Goal: Check status: Check status

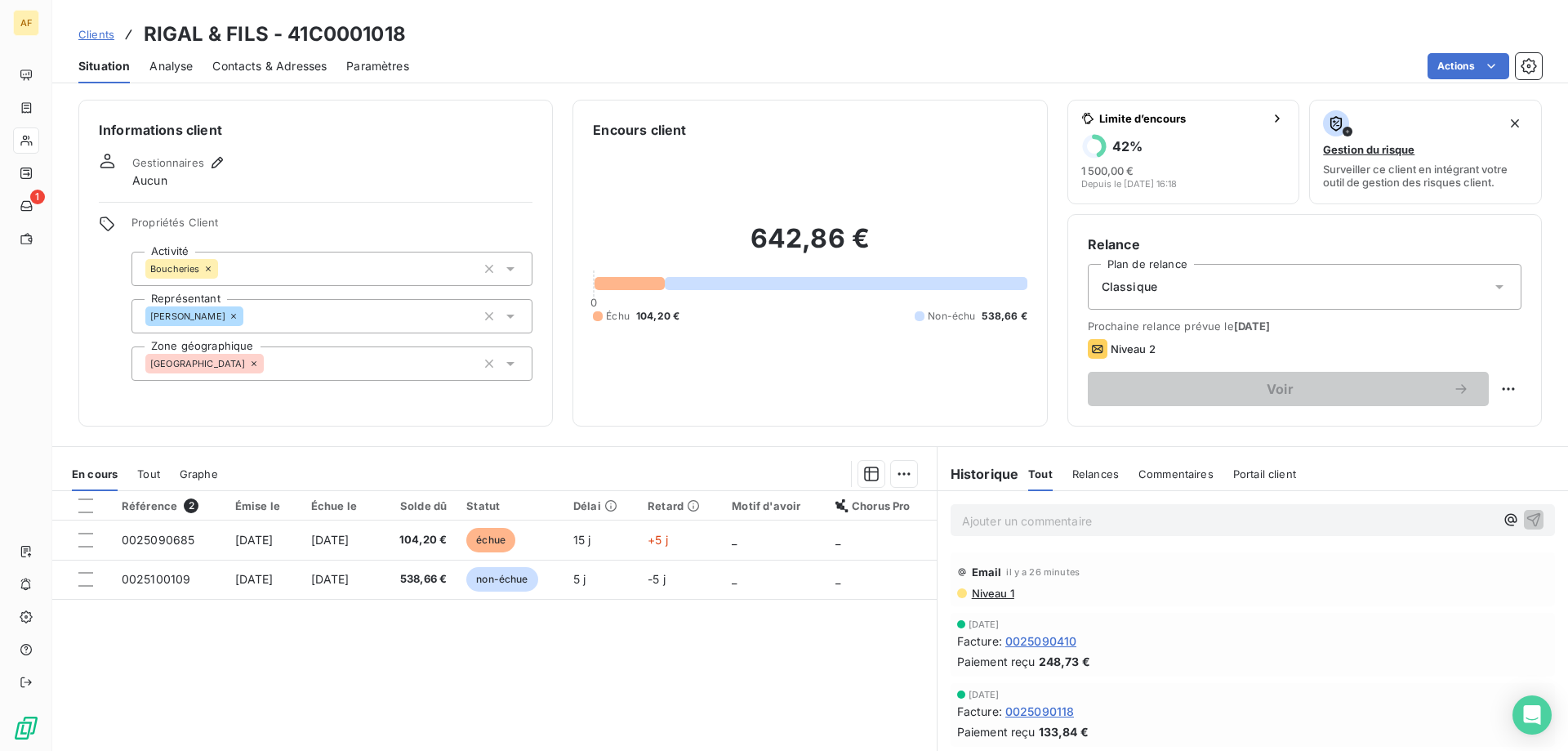
scroll to position [408, 0]
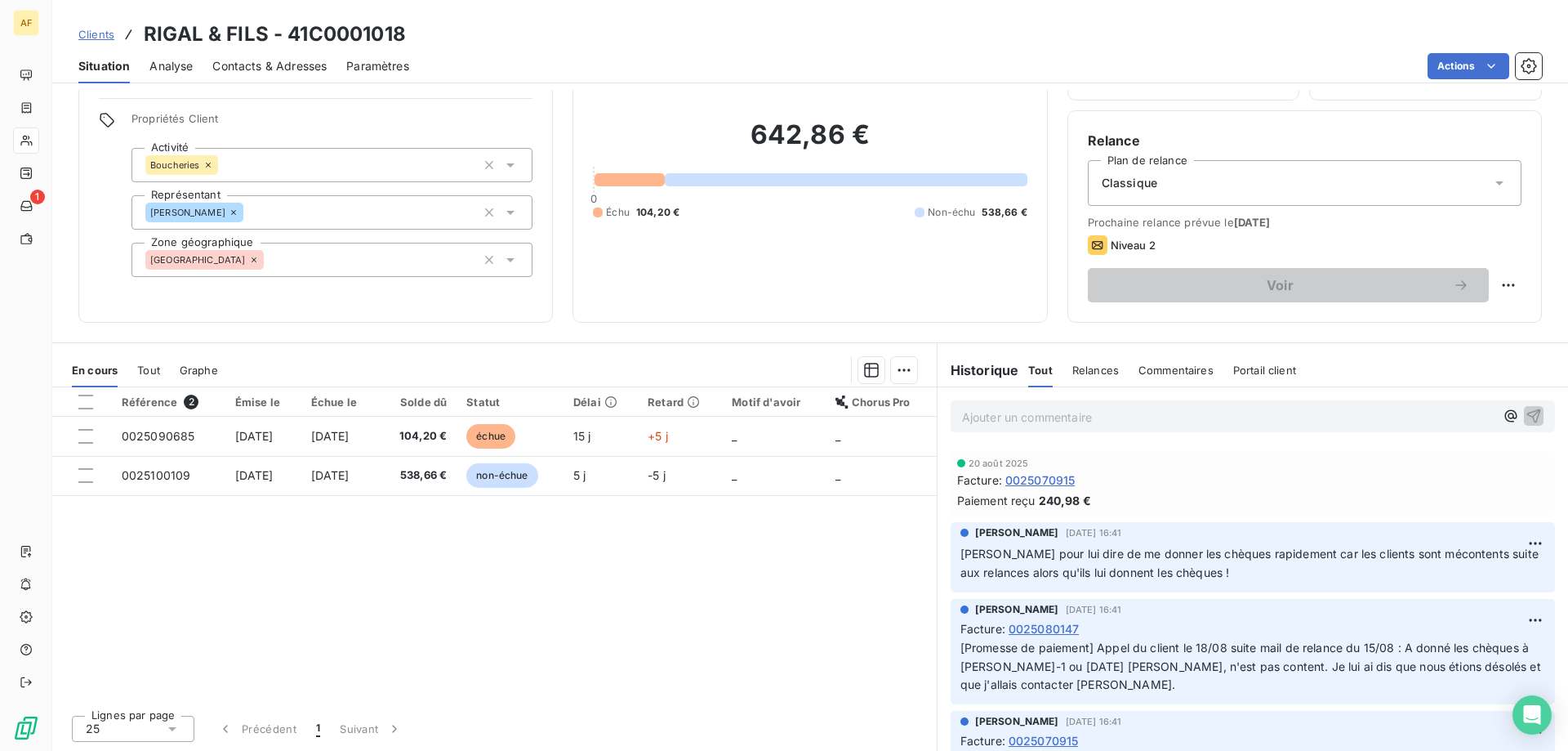
click at [99, 32] on span "Clients" at bounding box center [96, 35] width 36 height 13
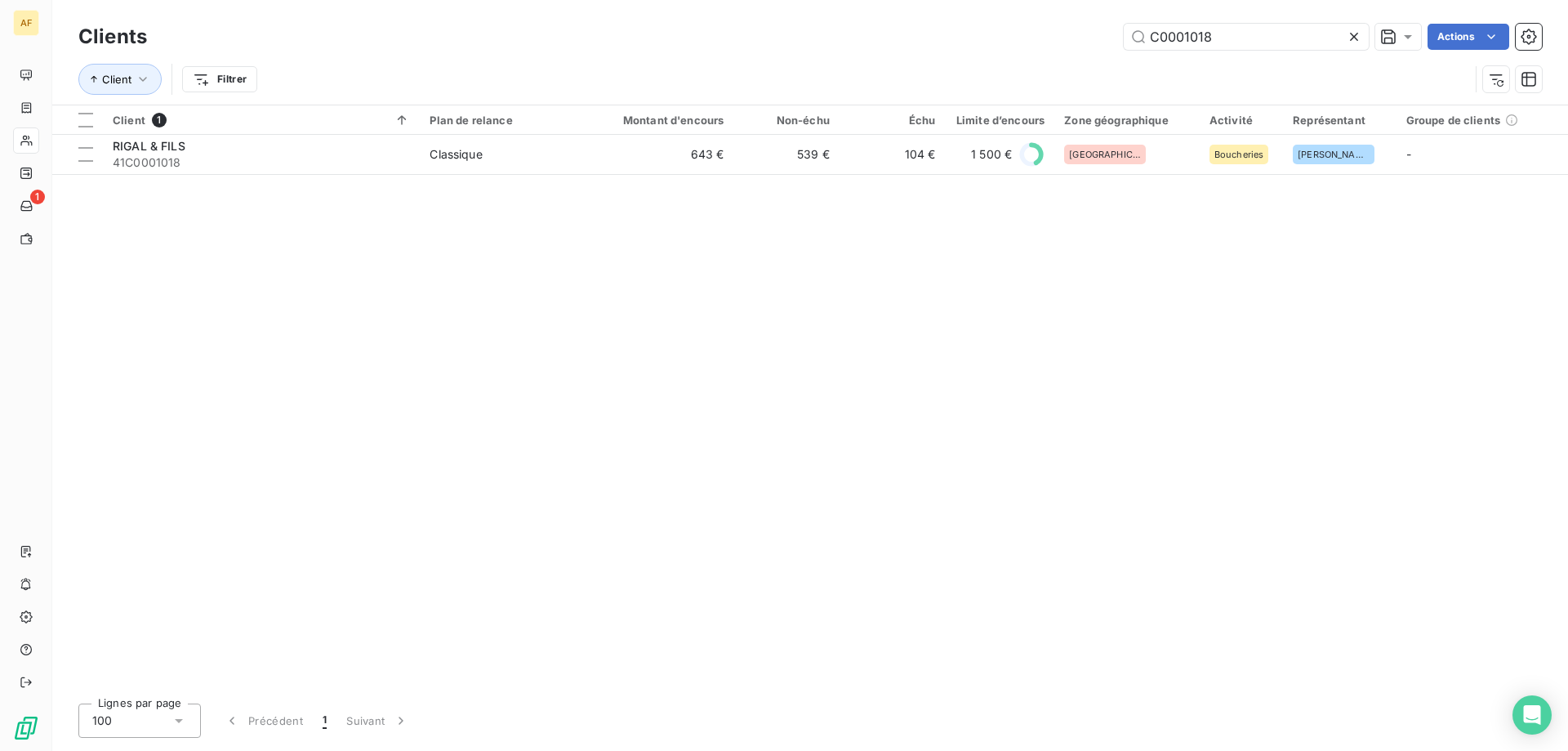
click at [1345, 35] on input "C0001018" at bounding box center [1245, 37] width 245 height 26
click at [1352, 34] on icon at bounding box center [1354, 37] width 8 height 8
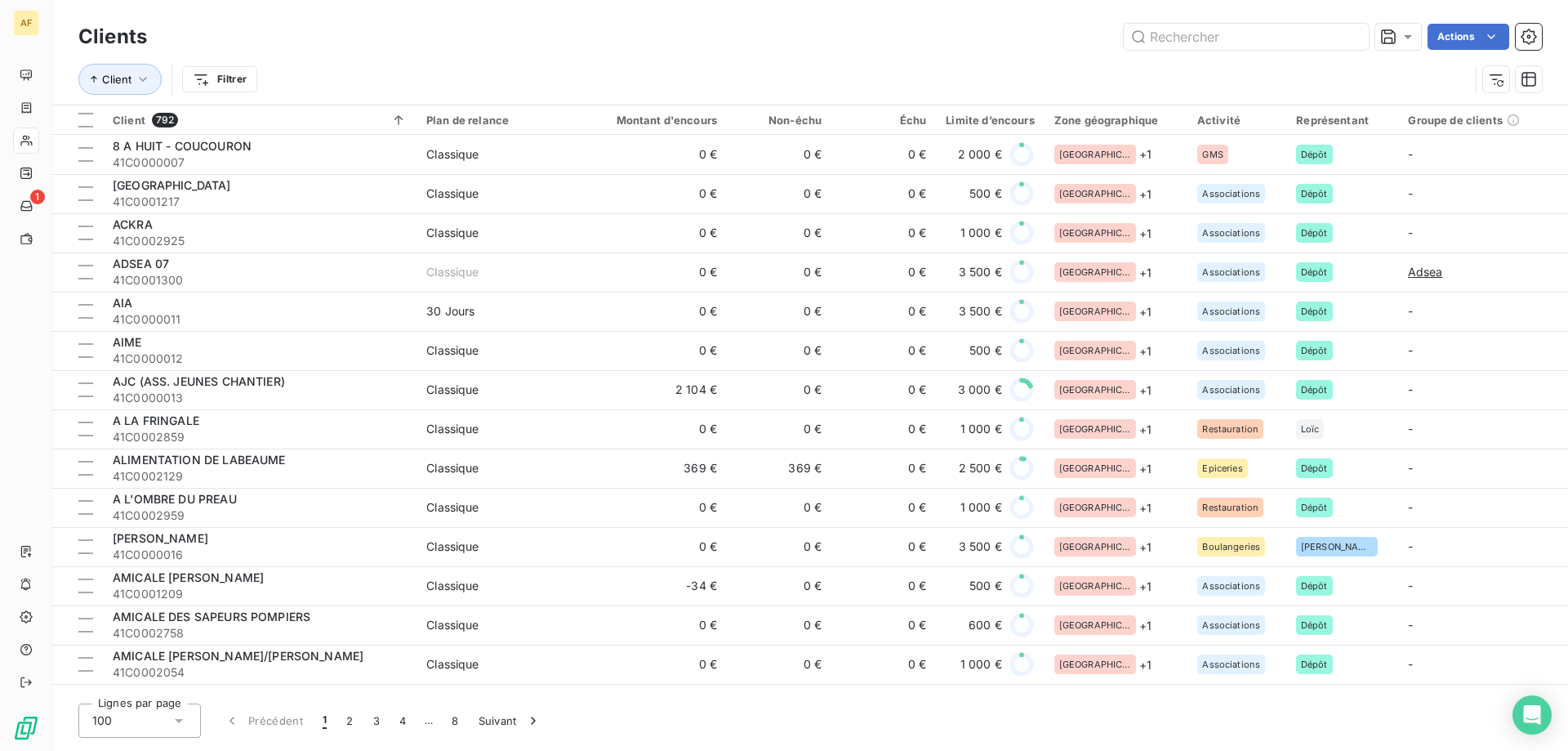
click at [178, 727] on icon at bounding box center [178, 720] width 16 height 16
click at [153, 651] on li "50" at bounding box center [139, 655] width 122 height 29
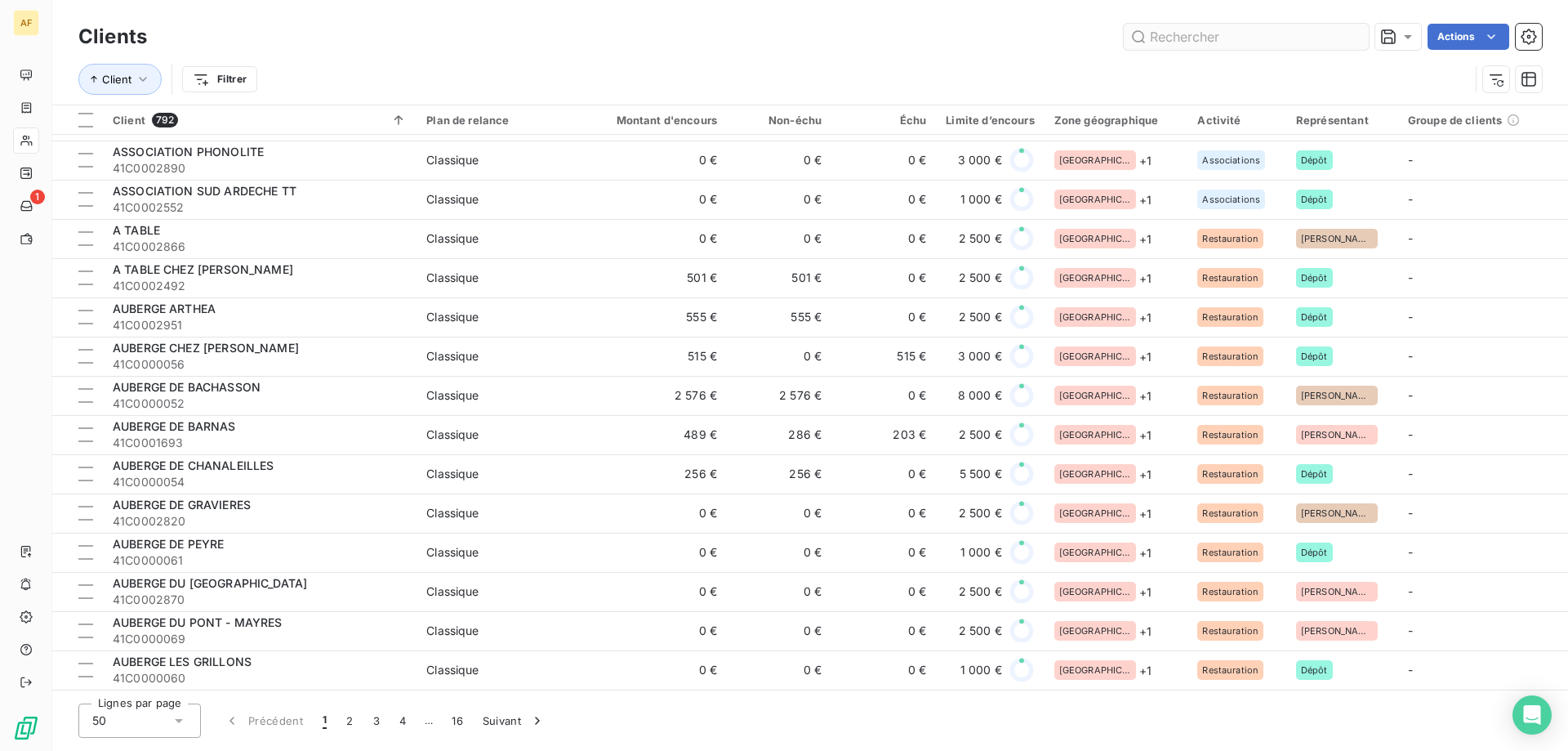
scroll to position [1413, 0]
click at [1242, 29] on input "text" at bounding box center [1245, 37] width 245 height 26
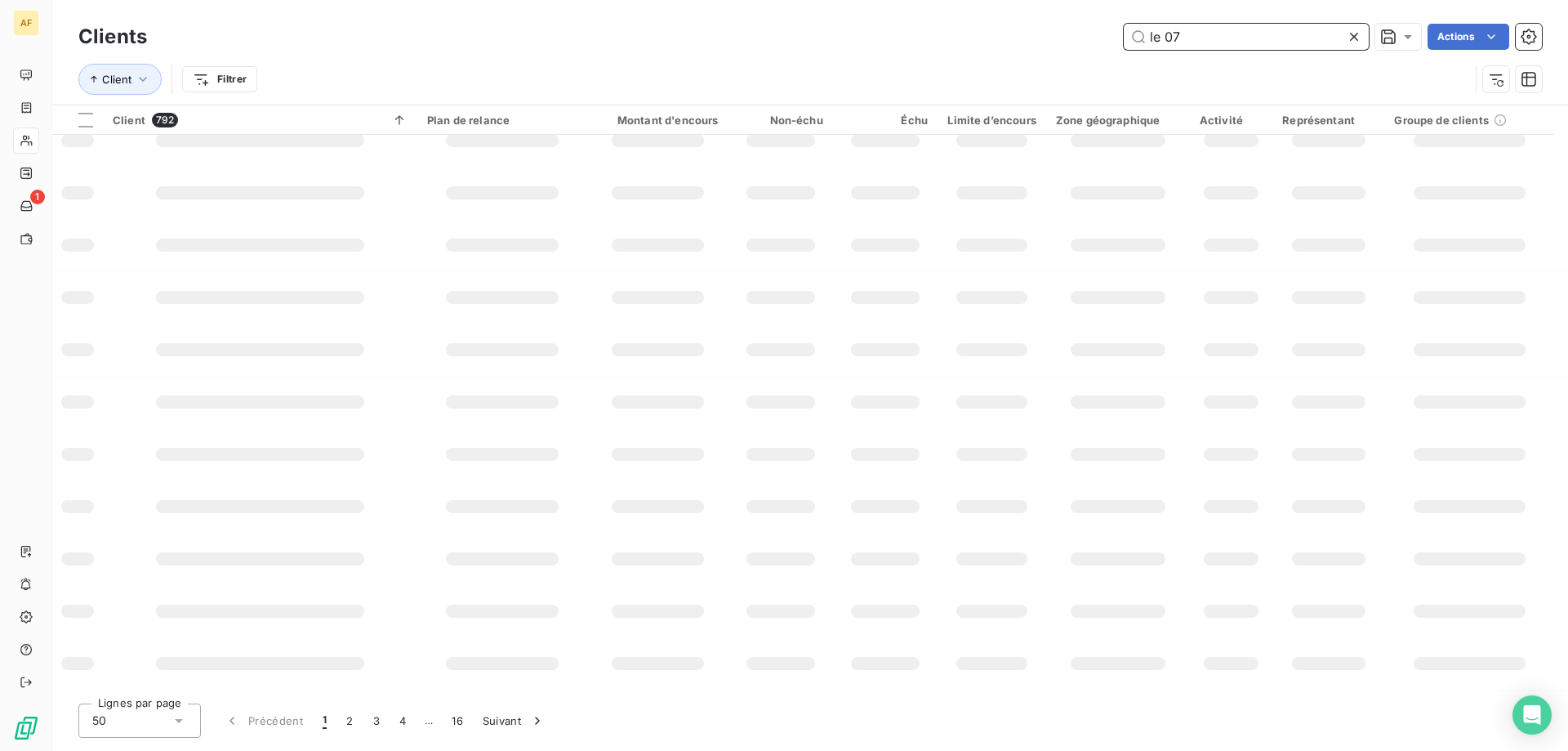
scroll to position [0, 0]
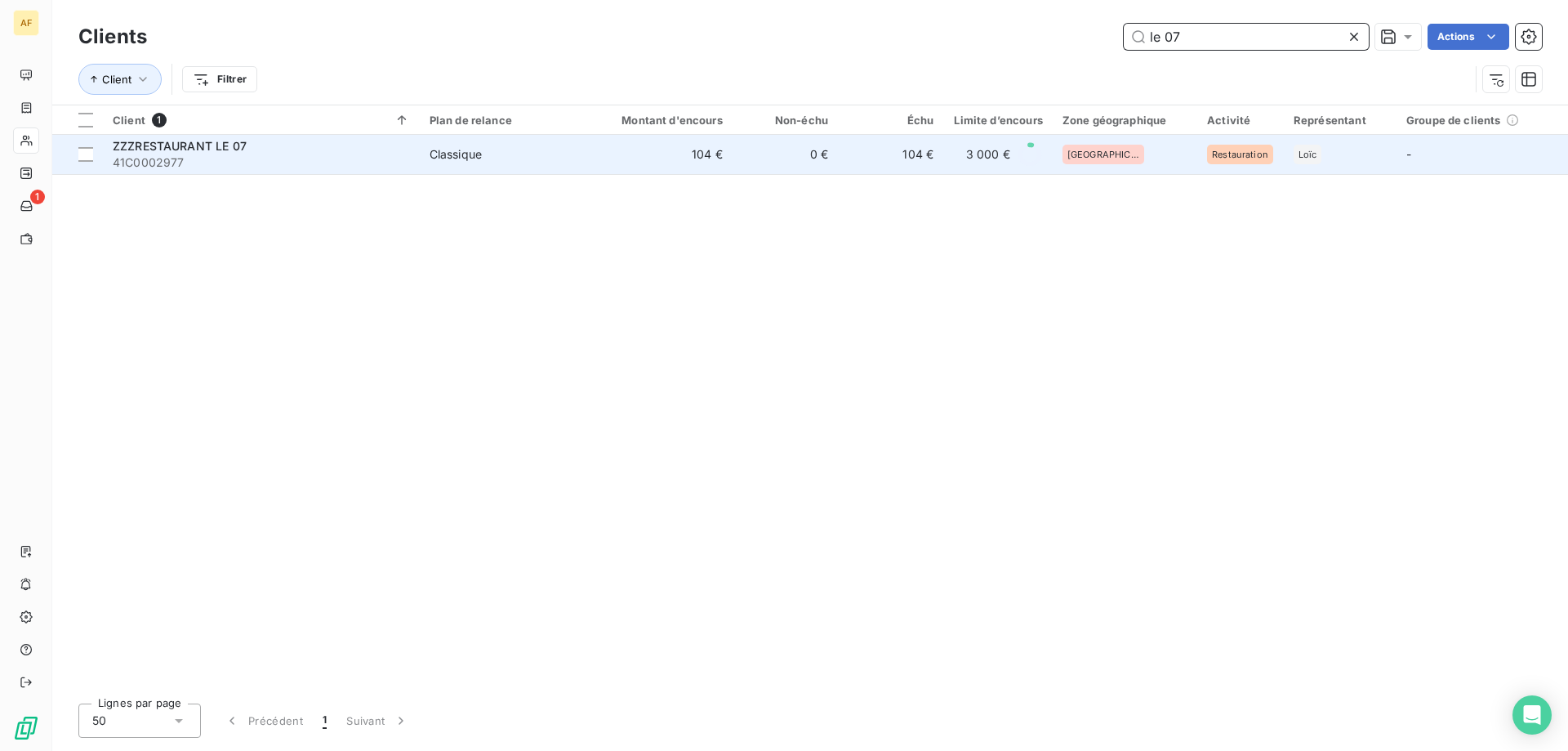
type input "le 07"
click at [714, 154] on td "104 €" at bounding box center [661, 154] width 141 height 40
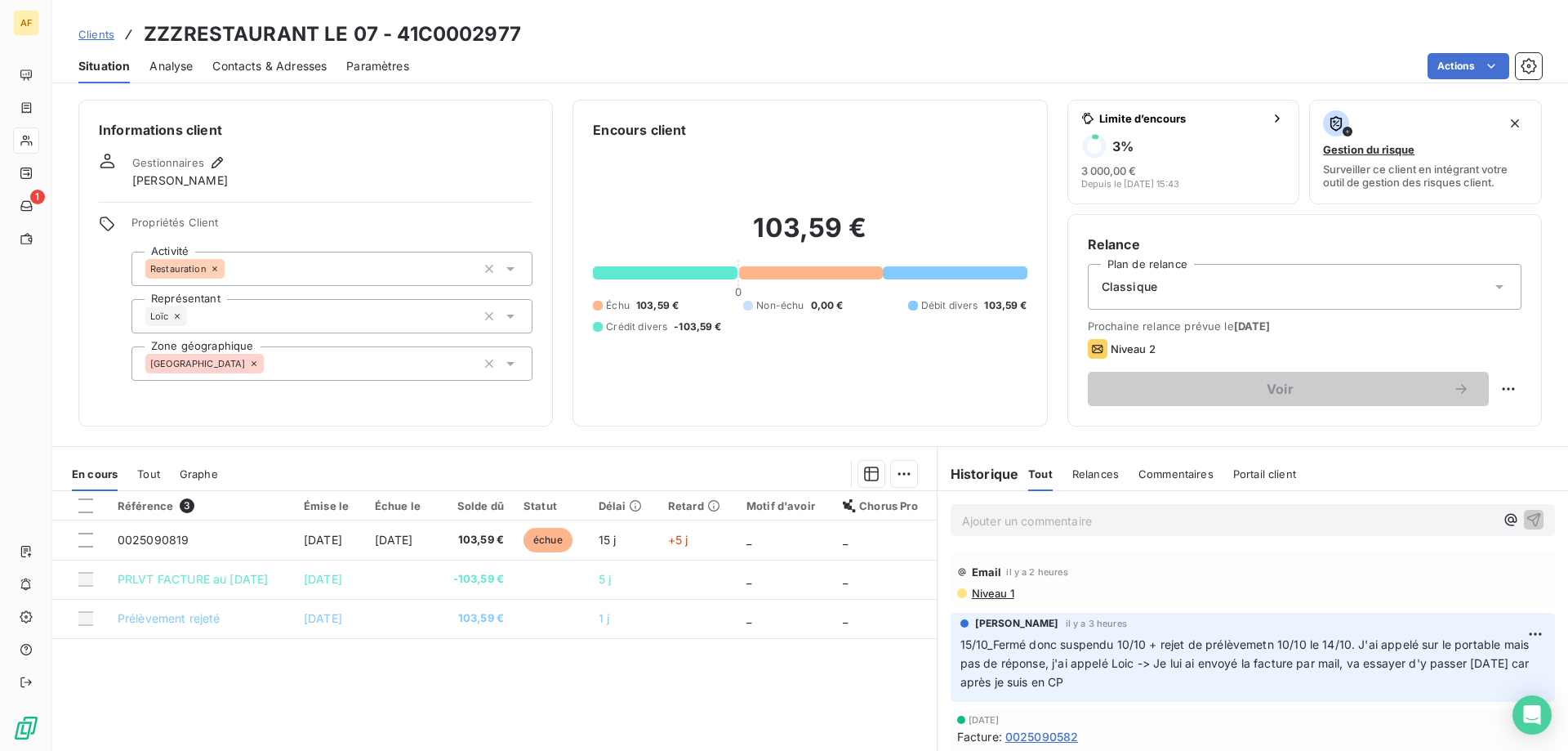
scroll to position [82, 0]
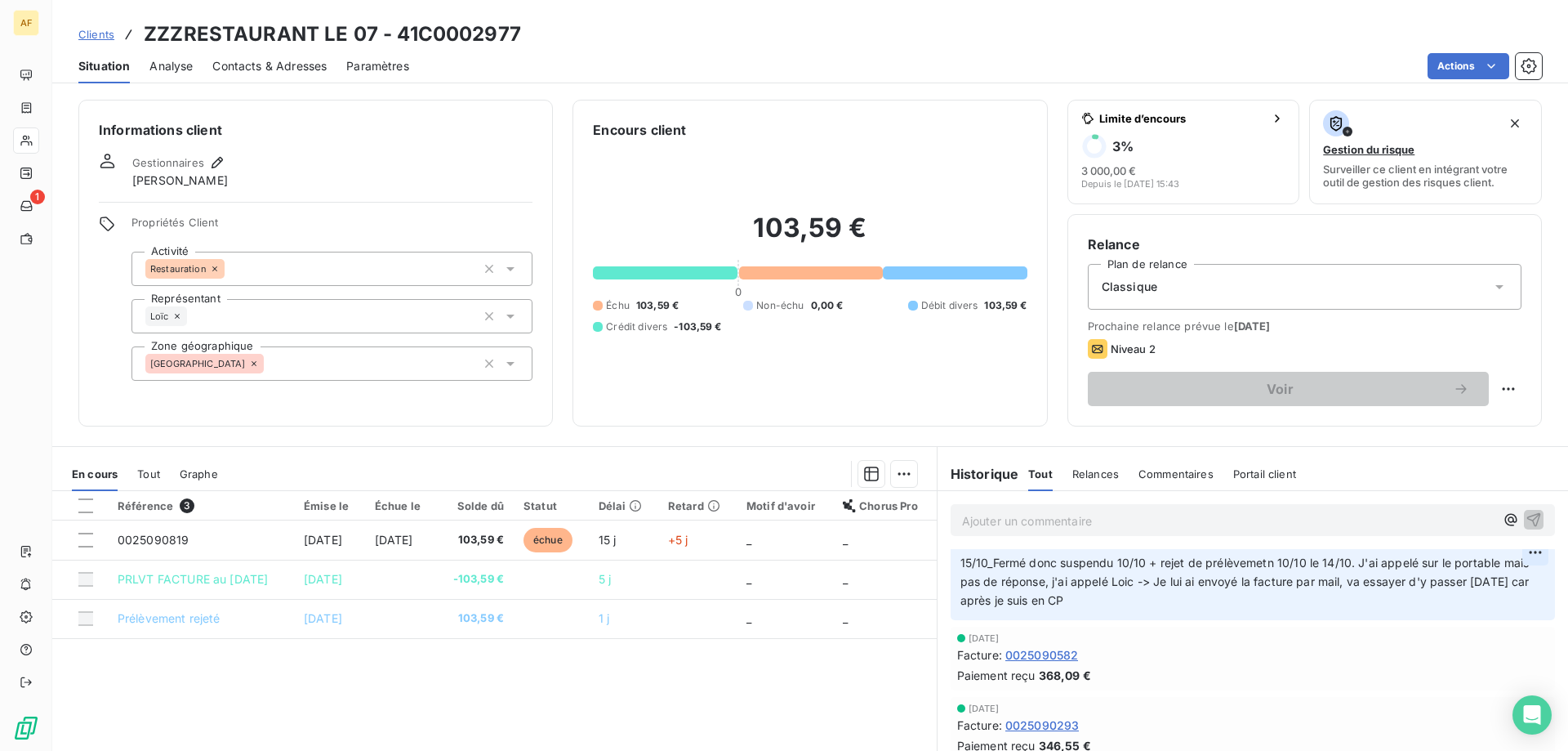
click at [1506, 555] on html "AF 1 Clients ZZZRESTAURANT LE 07 - 41C0002977 Situation Analyse Contacts & Adre…" at bounding box center [784, 376] width 1568 height 751
click at [1467, 584] on div "Editer" at bounding box center [1471, 588] width 91 height 26
click at [1157, 600] on p "15/10_Fermé donc suspendu 10/10 + rejet de prélèvement 10/10 le 14/10. J'ai app…" at bounding box center [1243, 582] width 565 height 56
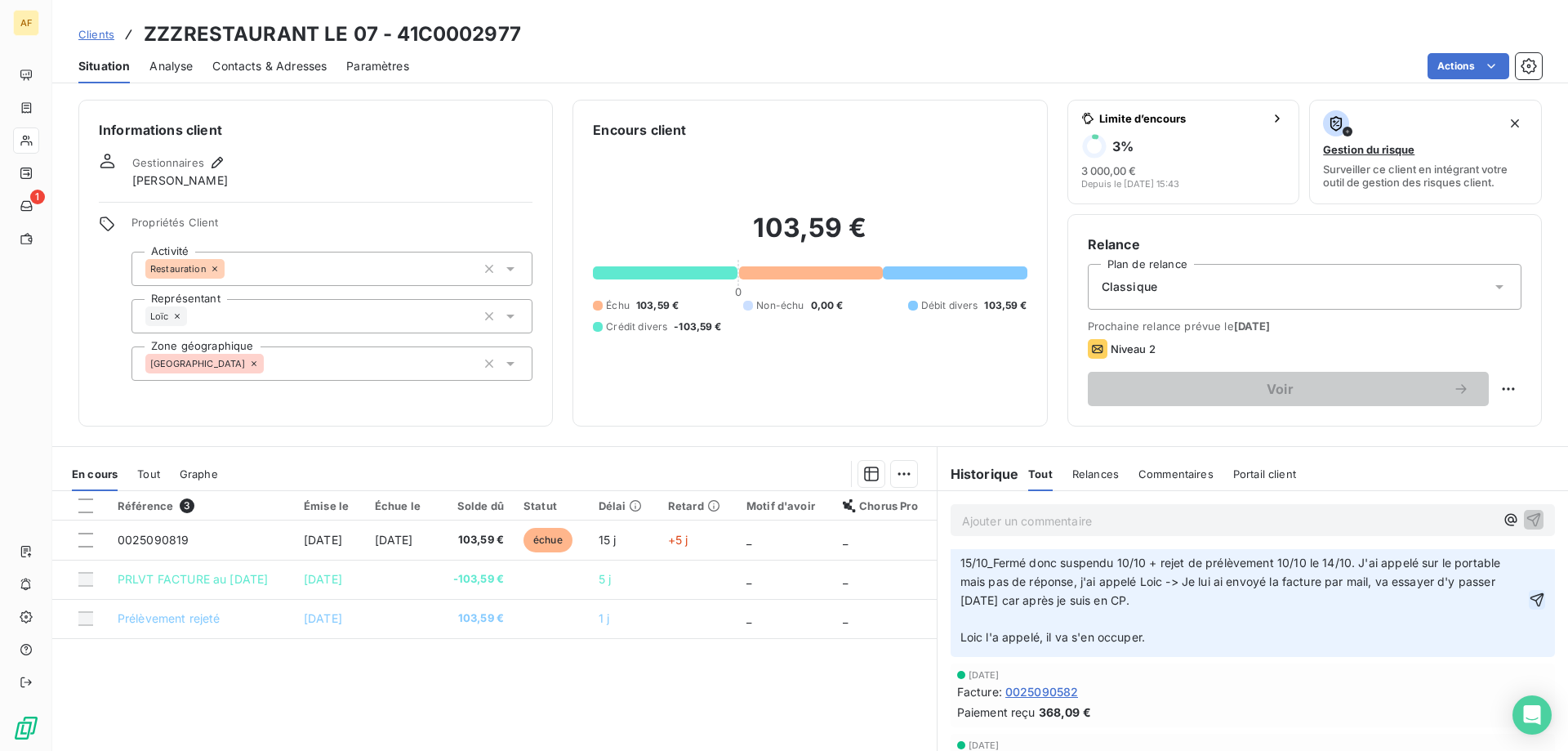
click at [1528, 602] on icon "button" at bounding box center [1536, 599] width 16 height 16
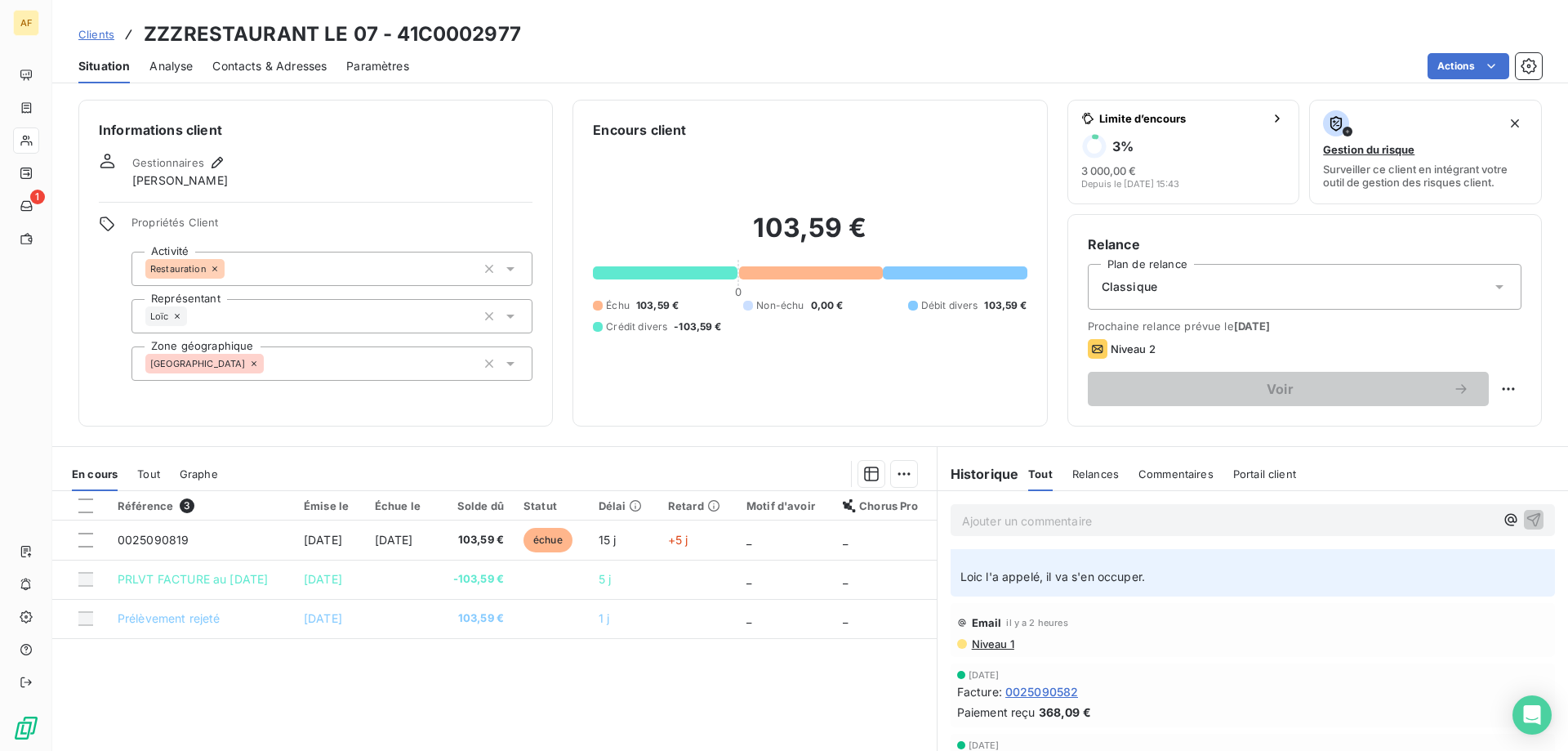
scroll to position [22, 0]
